Goal: Navigation & Orientation: Find specific page/section

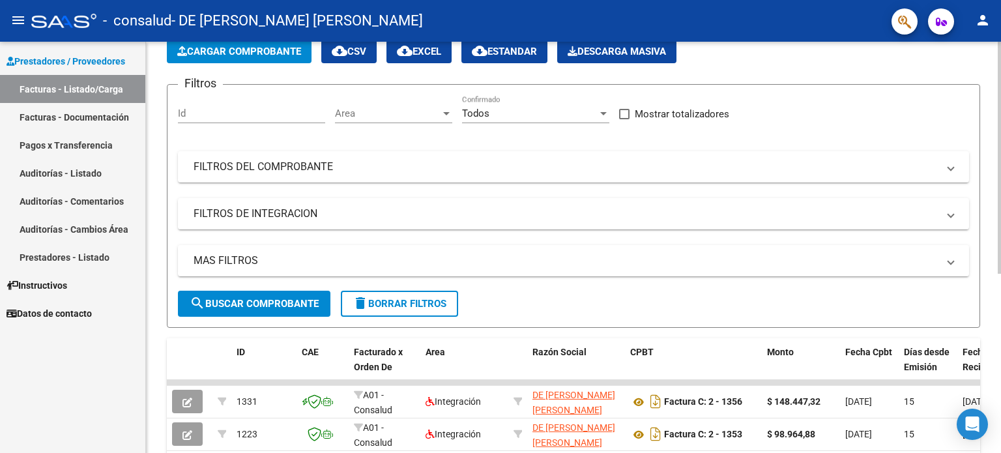
click at [421, 205] on div "Video tutorial PRESTADORES -> Listado de CPBTs Emitidos por Prestadores / Prove…" at bounding box center [575, 332] width 858 height 722
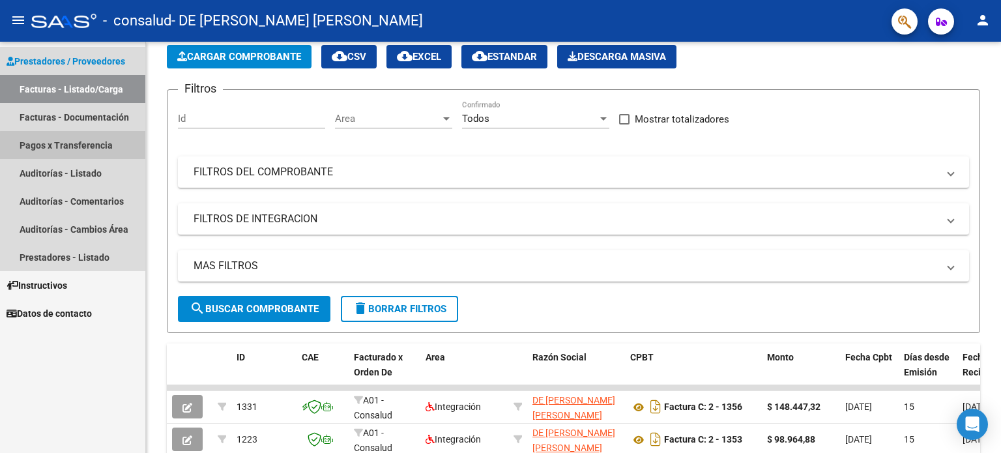
click at [86, 146] on link "Pagos x Transferencia" at bounding box center [72, 145] width 145 height 28
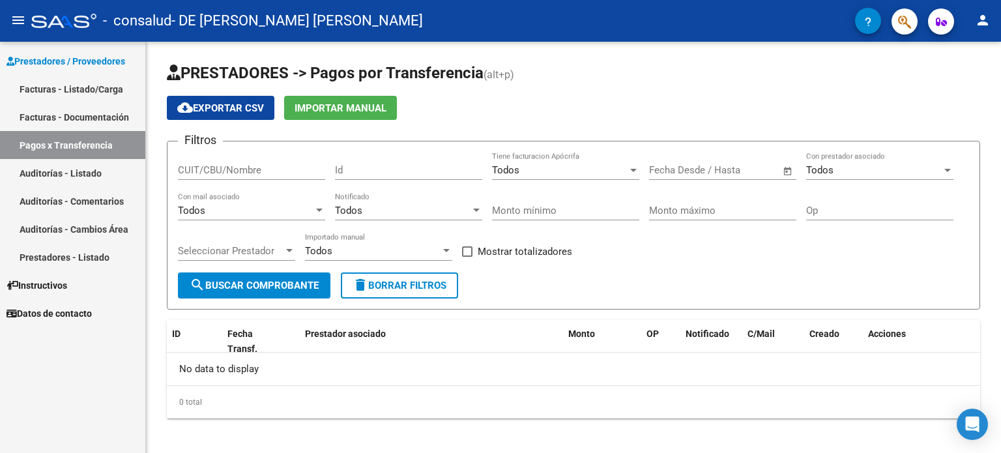
click at [76, 97] on link "Facturas - Listado/Carga" at bounding box center [72, 89] width 145 height 28
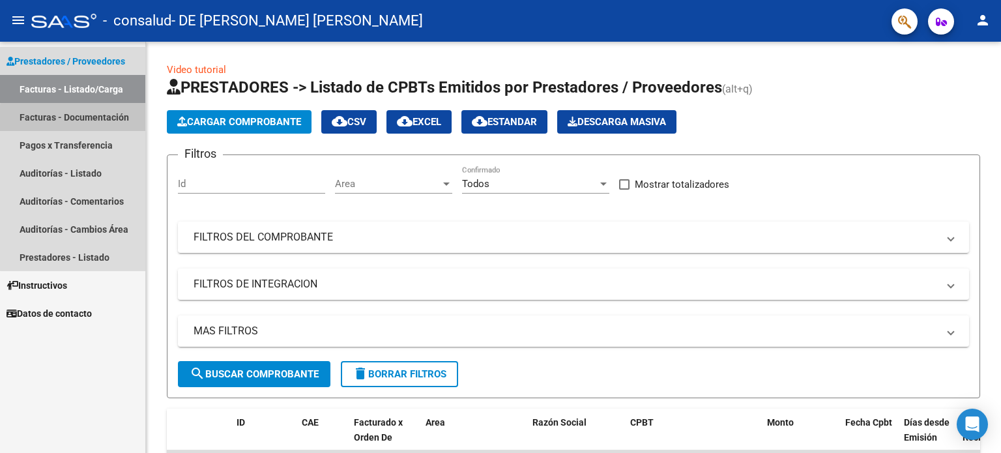
click at [87, 119] on link "Facturas - Documentación" at bounding box center [72, 117] width 145 height 28
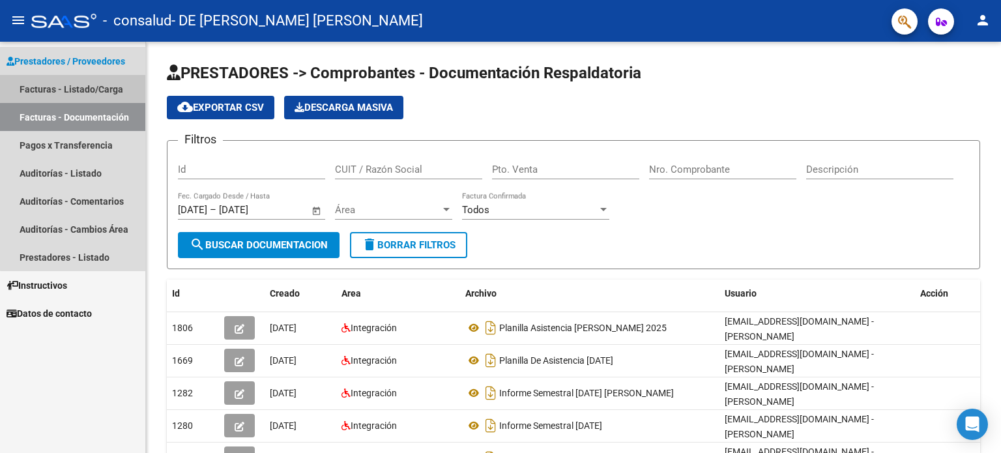
click at [86, 88] on link "Facturas - Listado/Carga" at bounding box center [72, 89] width 145 height 28
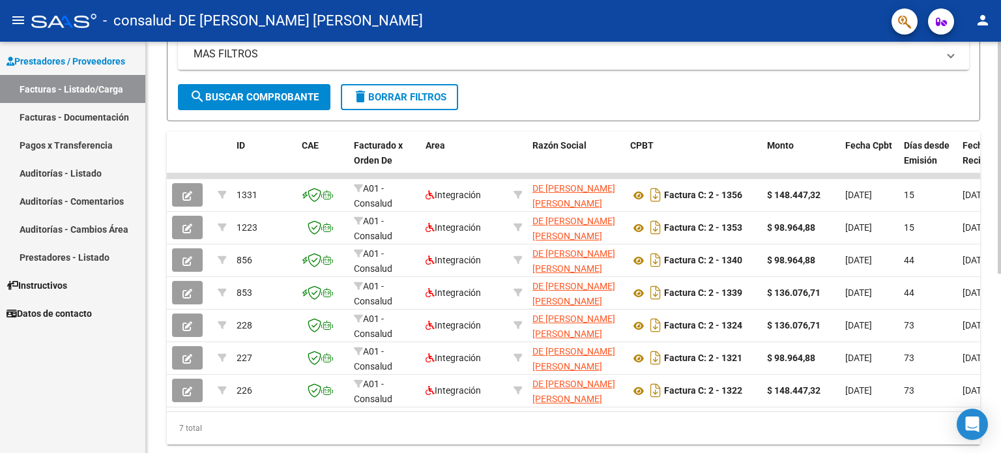
scroll to position [318, 0]
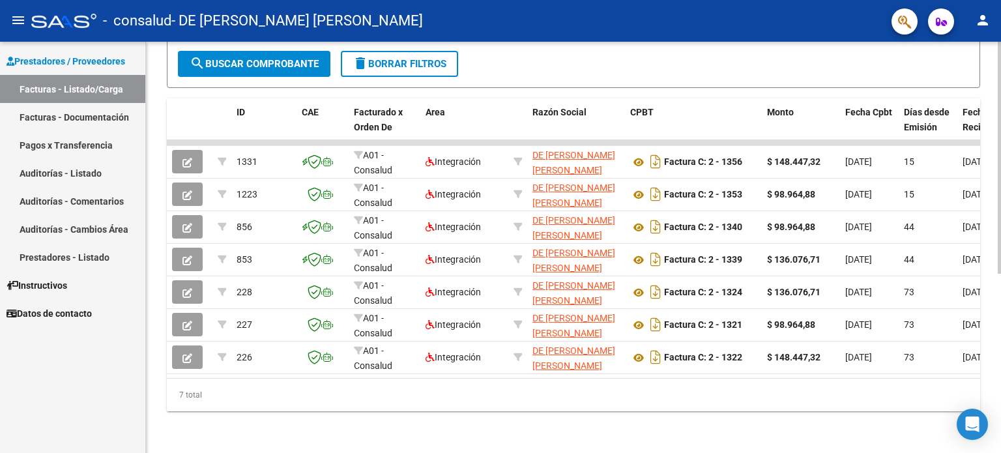
click at [1001, 374] on div at bounding box center [999, 337] width 3 height 232
